Goal: Task Accomplishment & Management: Use online tool/utility

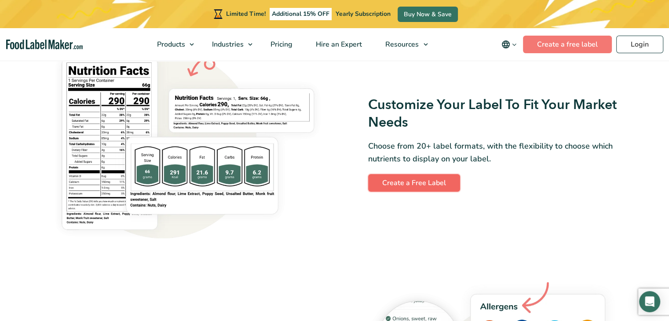
click at [397, 180] on link "Create a Free Label" at bounding box center [414, 183] width 92 height 18
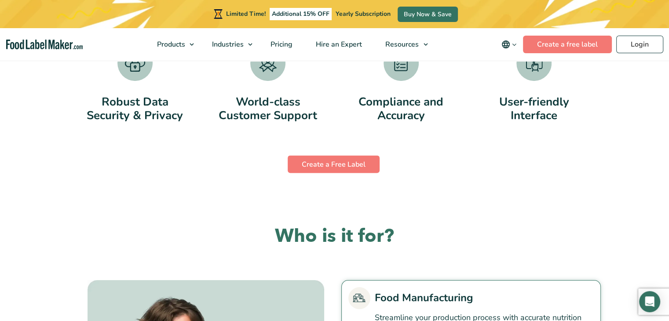
scroll to position [1752, 0]
